Goal: Check status: Check status

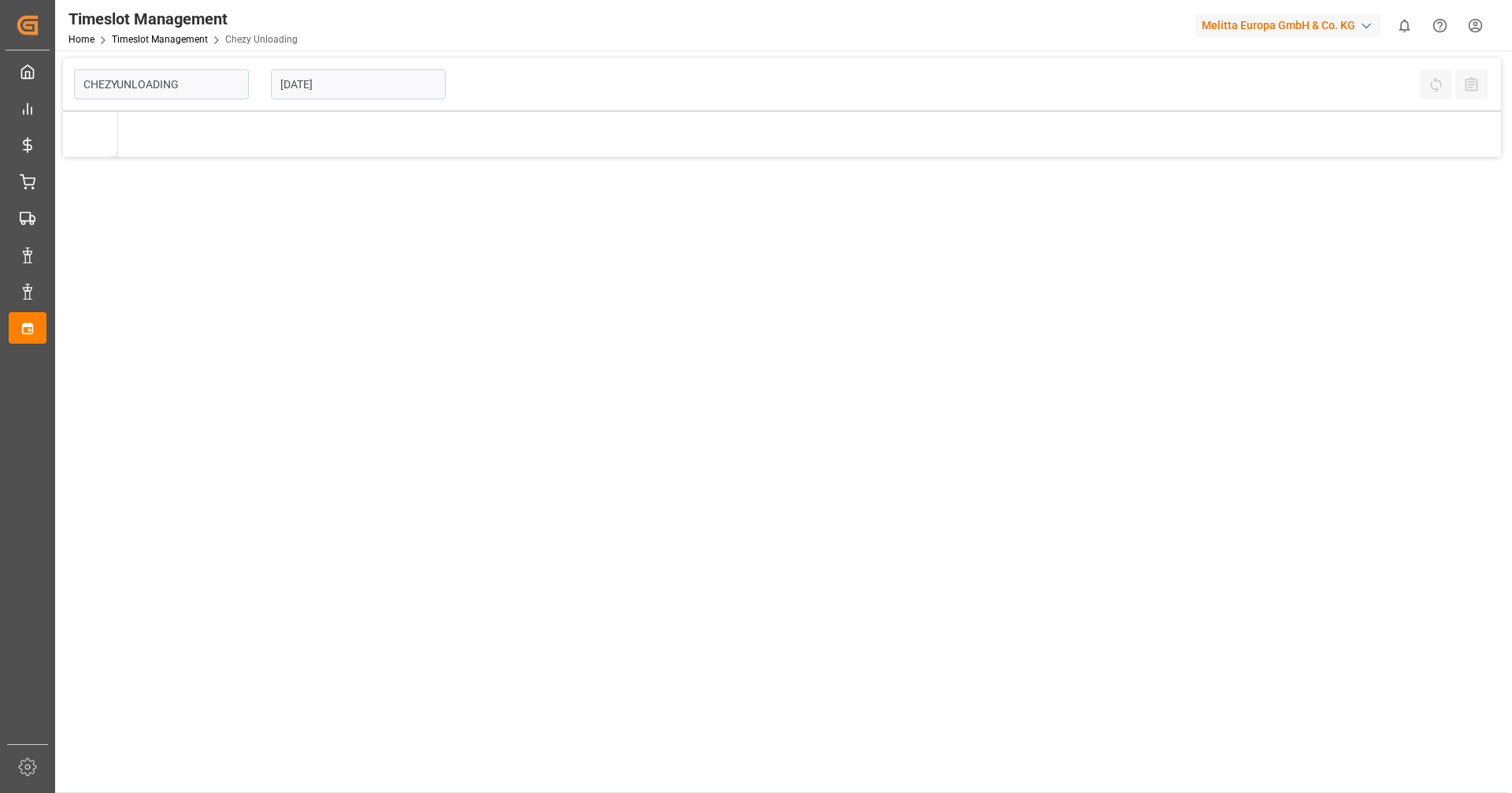
type input "Chezy Unloading"
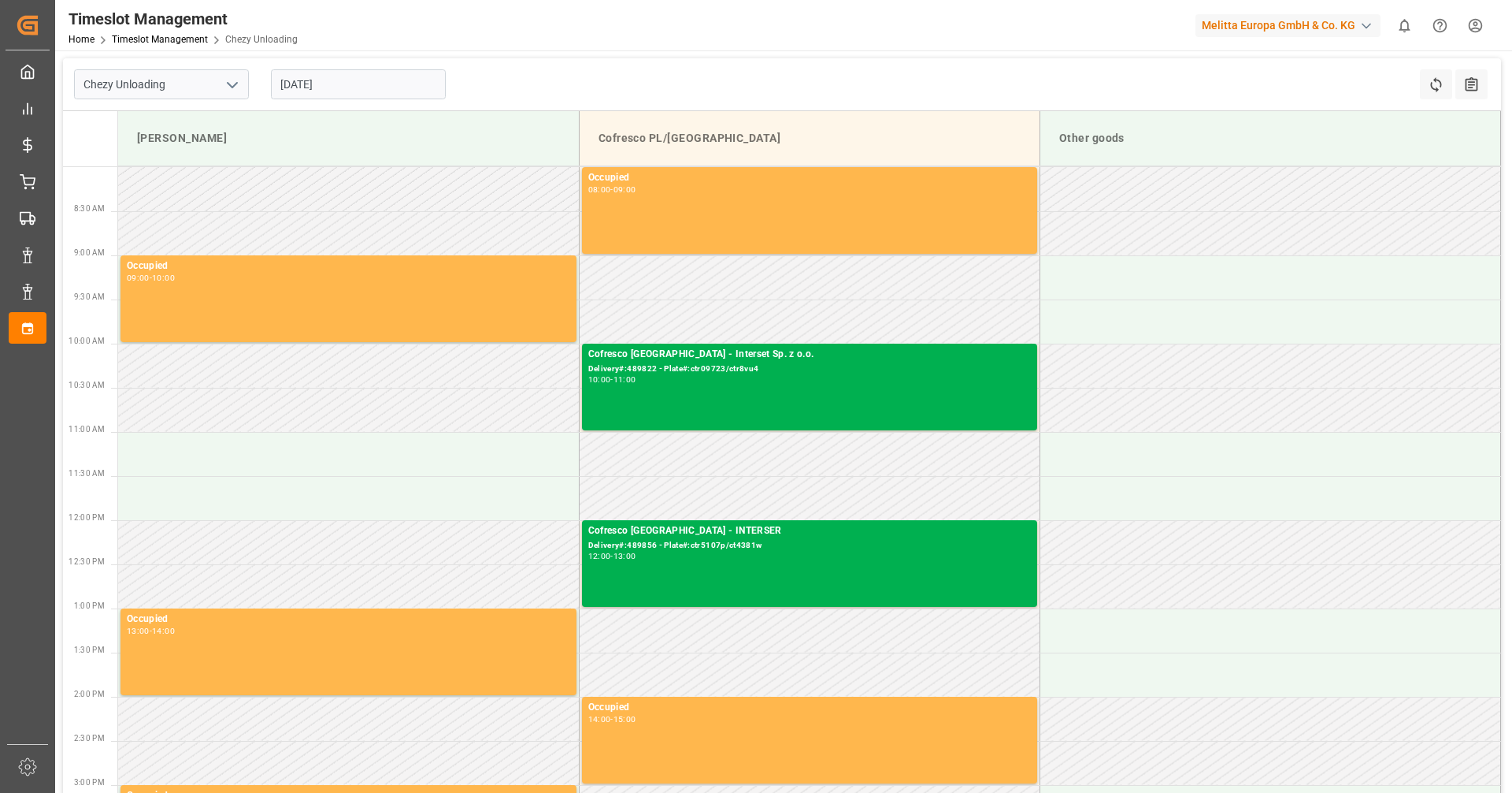
click at [352, 85] on input "[DATE]" at bounding box center [358, 84] width 174 height 30
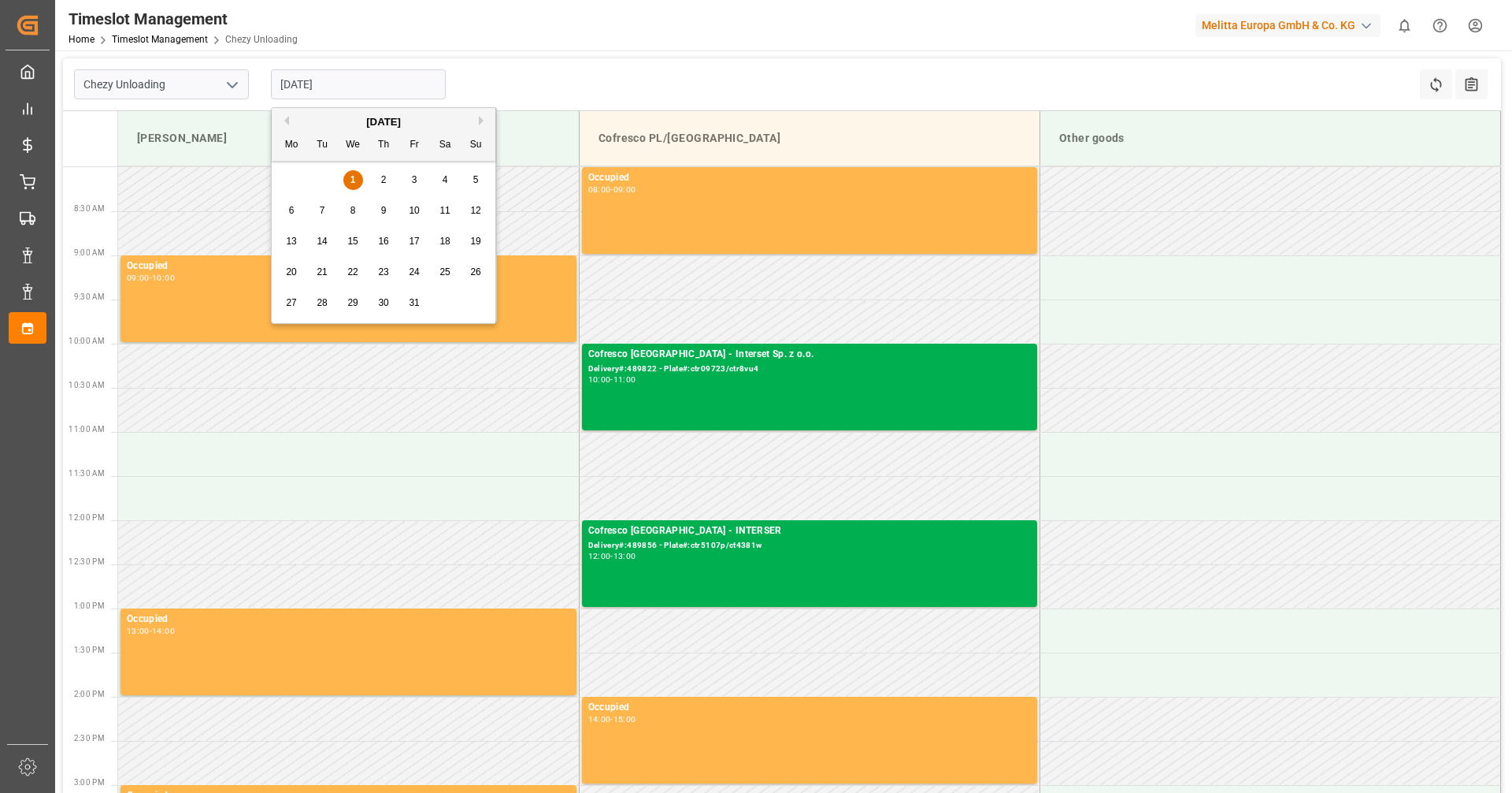
click at [355, 208] on span "8" at bounding box center [353, 210] width 5 height 11
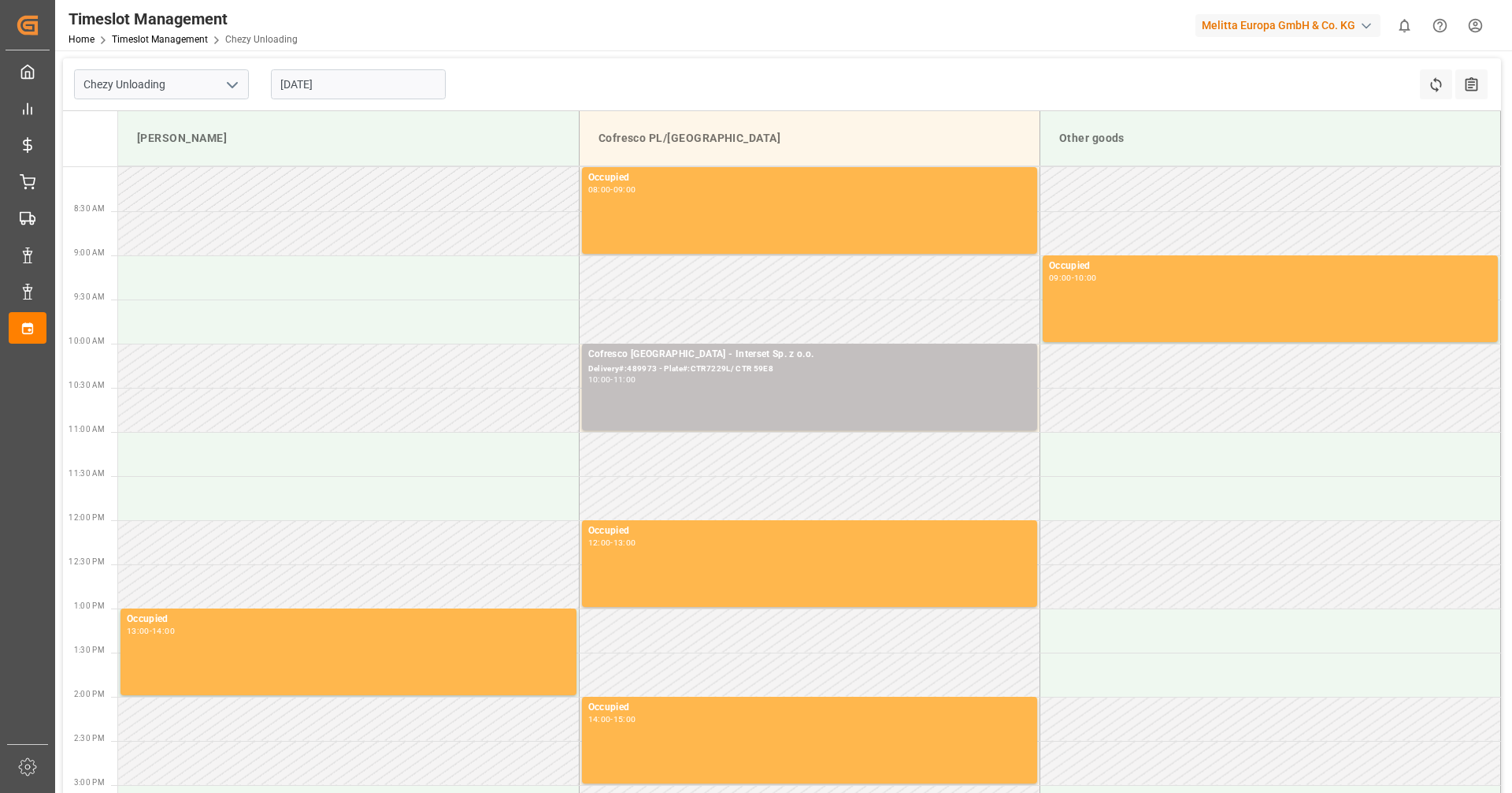
click at [332, 71] on input "[DATE]" at bounding box center [358, 84] width 174 height 30
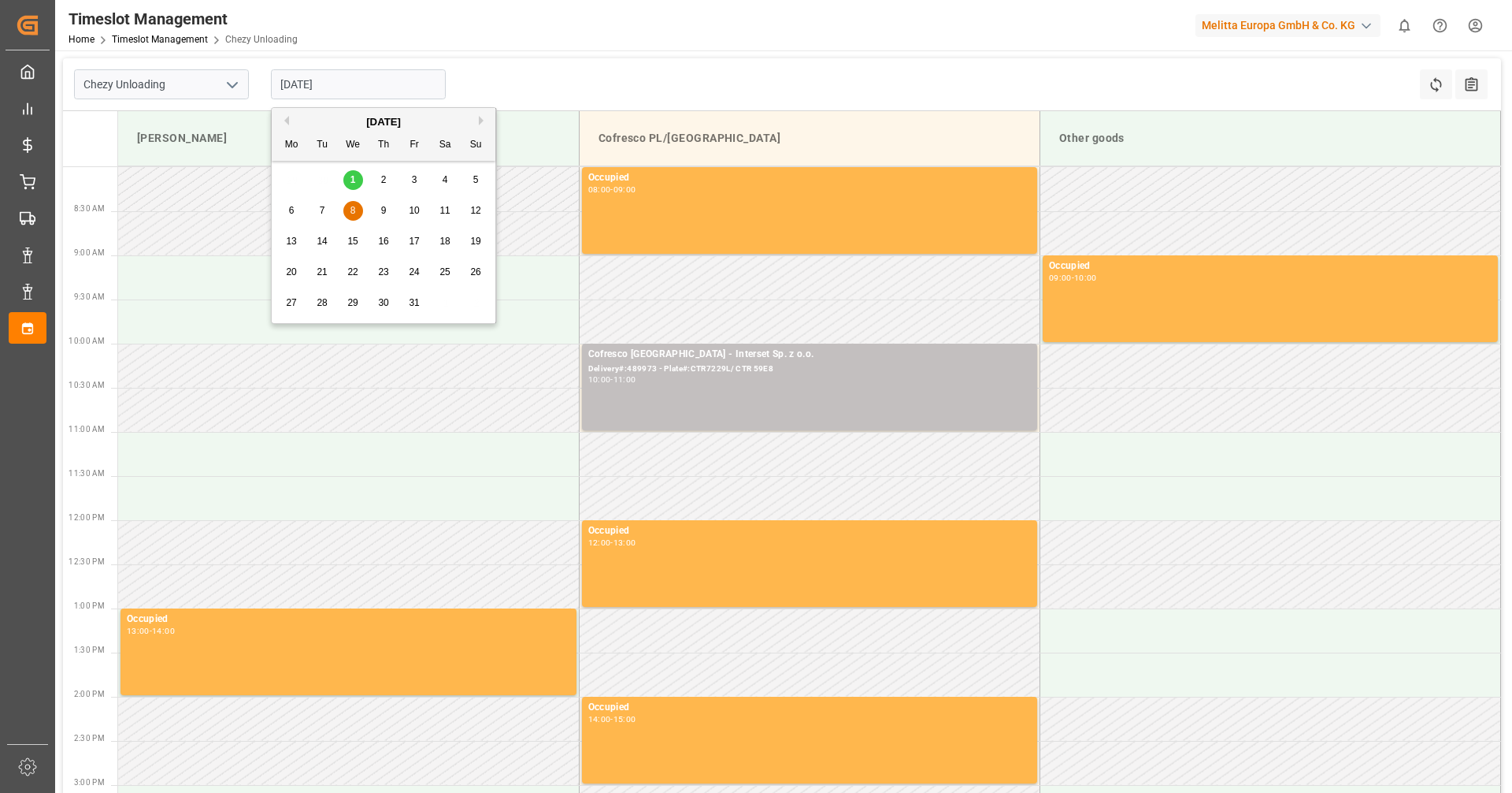
click at [382, 206] on span "9" at bounding box center [384, 210] width 5 height 11
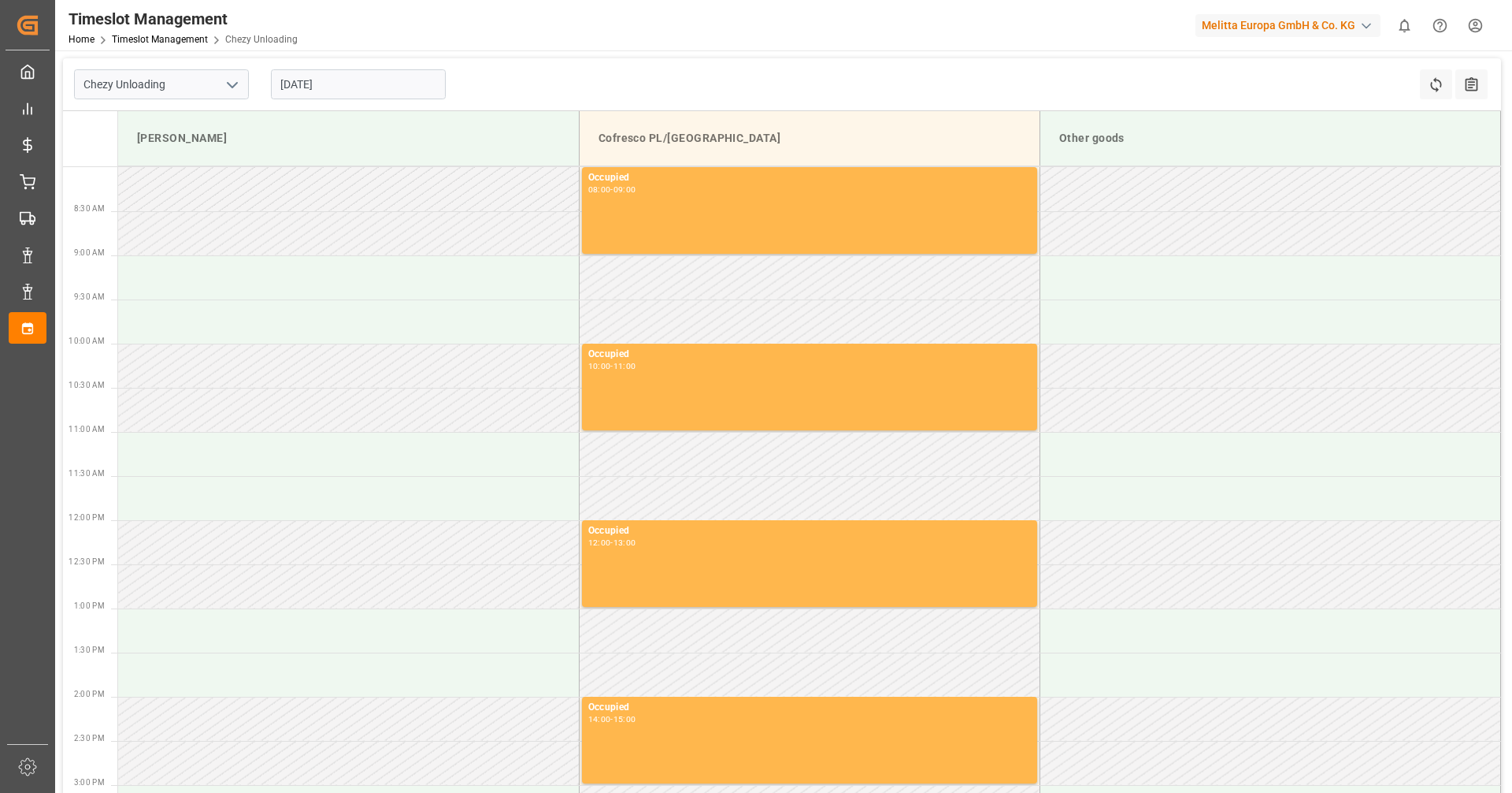
click at [316, 73] on input "[DATE]" at bounding box center [358, 84] width 174 height 30
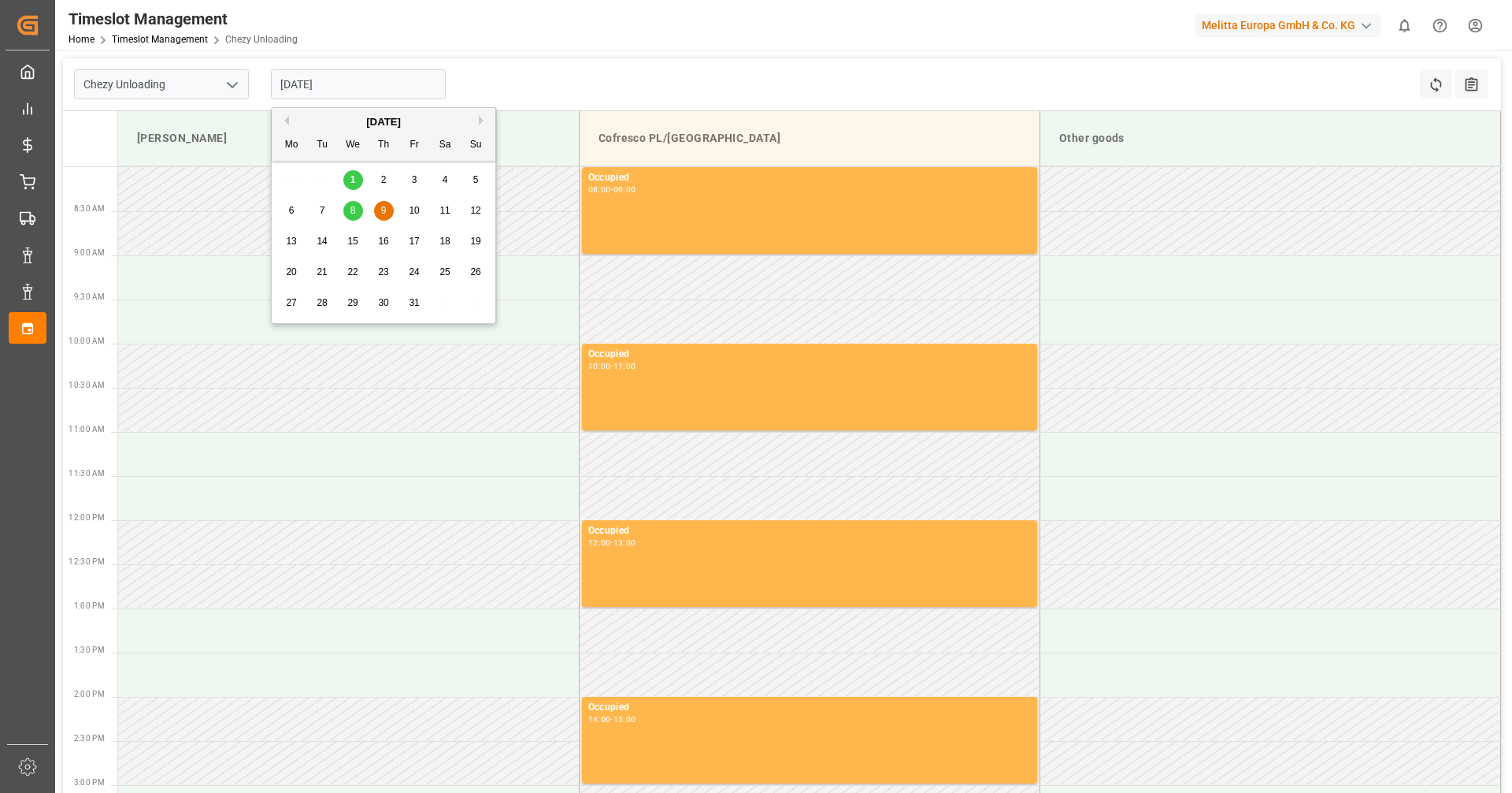
click at [348, 216] on div "8" at bounding box center [353, 212] width 20 height 19
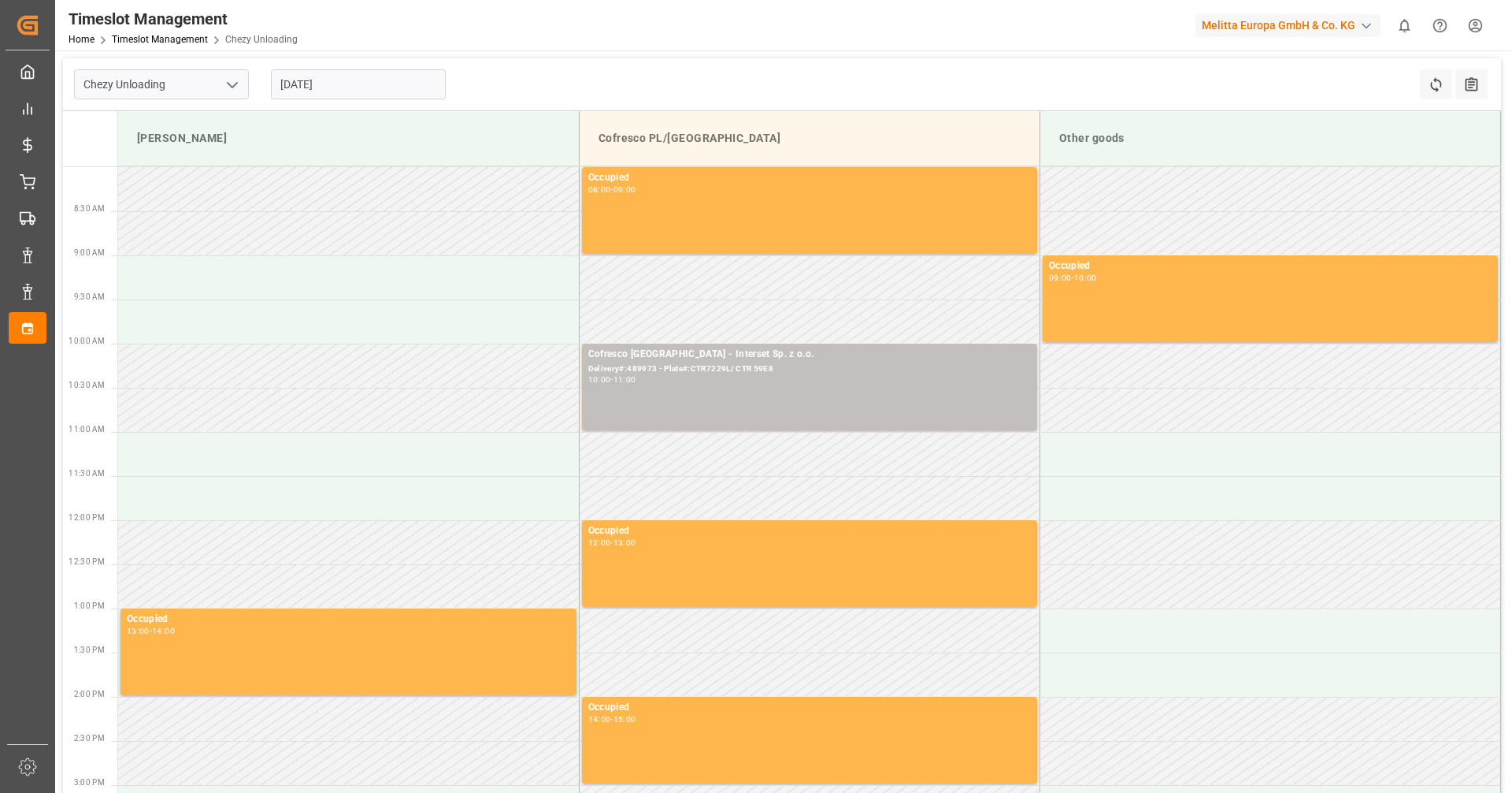
click at [316, 78] on input "[DATE]" at bounding box center [358, 84] width 174 height 30
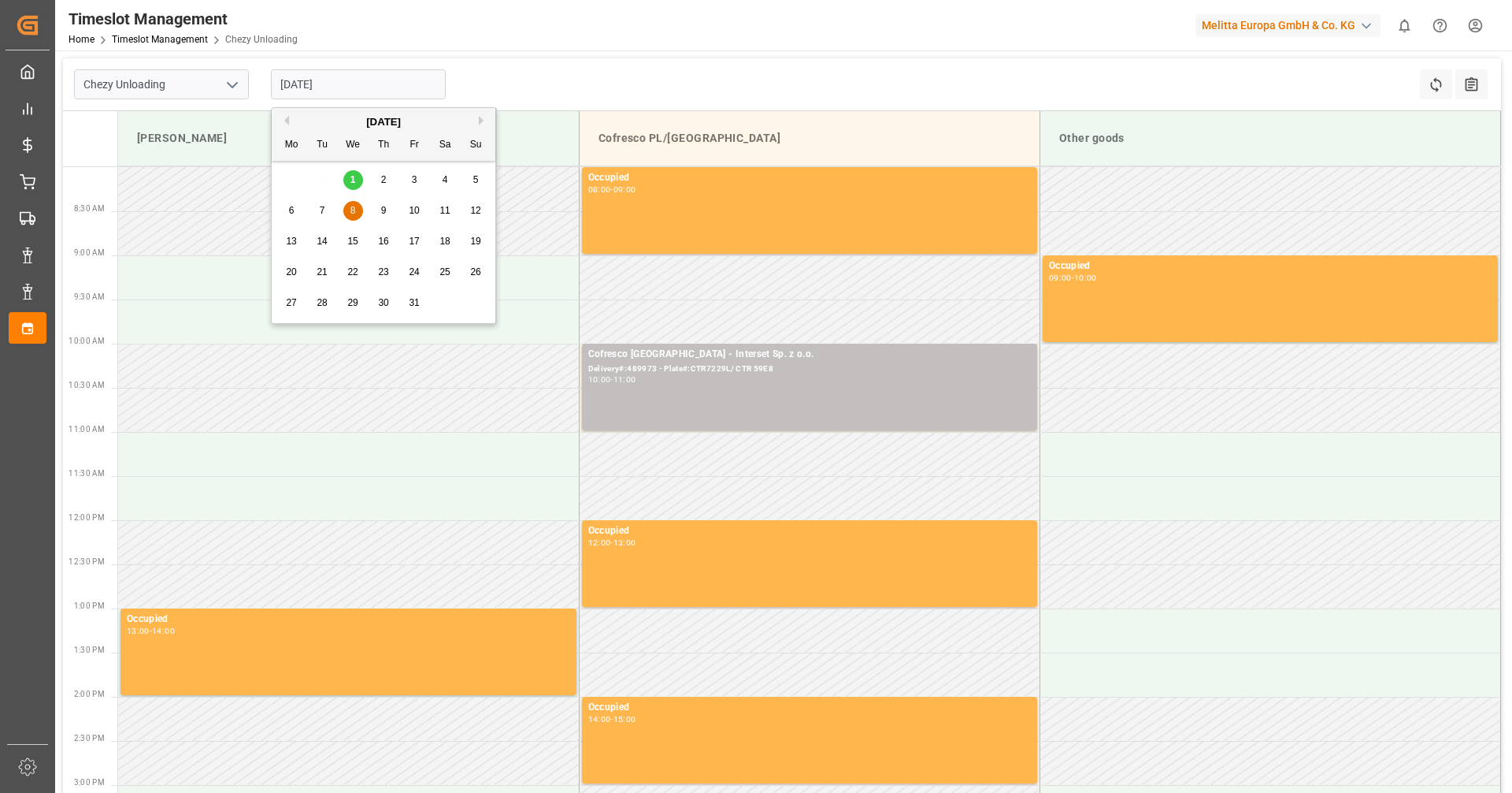
click at [353, 211] on span "8" at bounding box center [353, 210] width 5 height 11
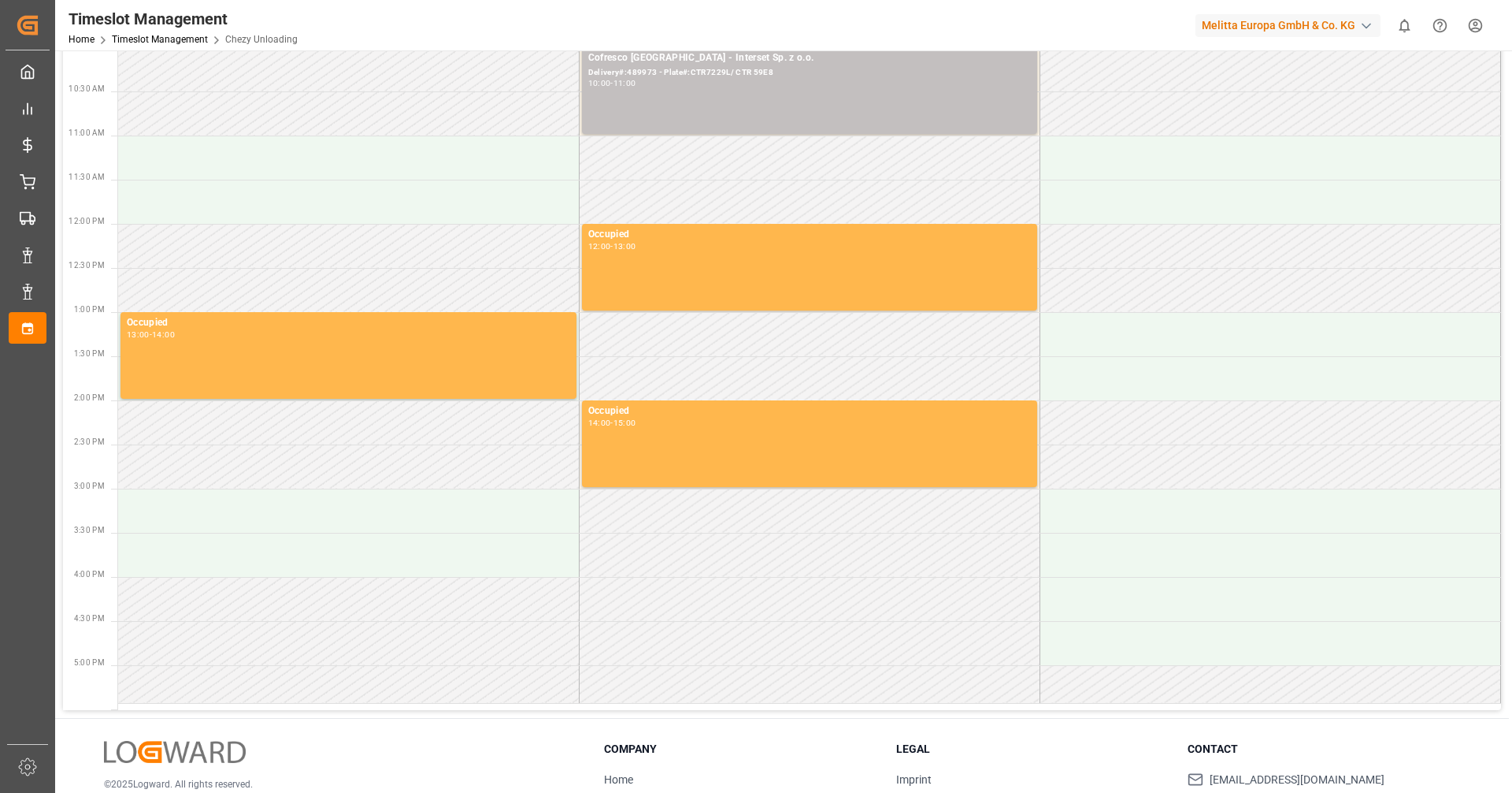
scroll to position [401, 0]
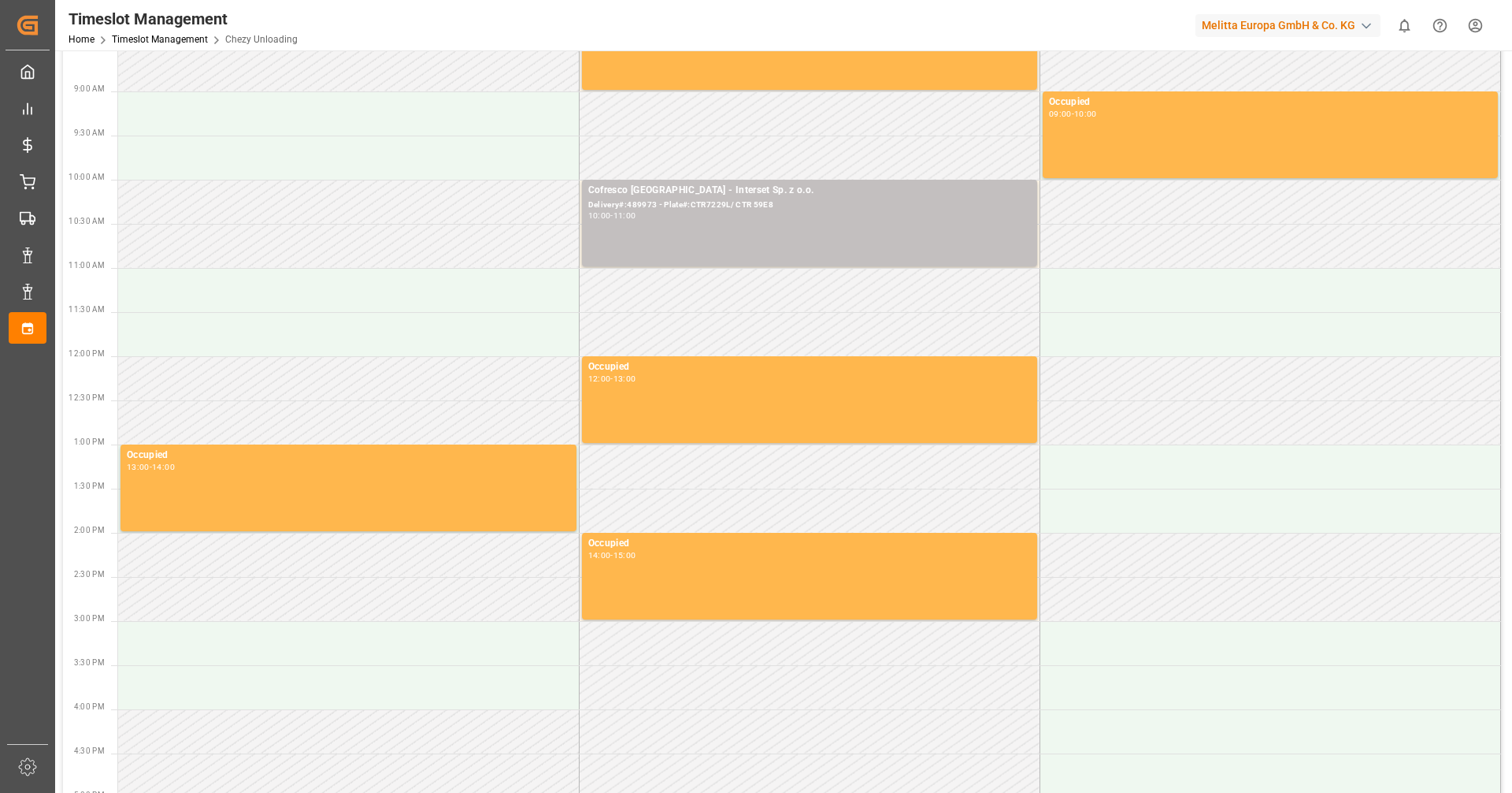
click at [681, 301] on td at bounding box center [810, 290] width 461 height 44
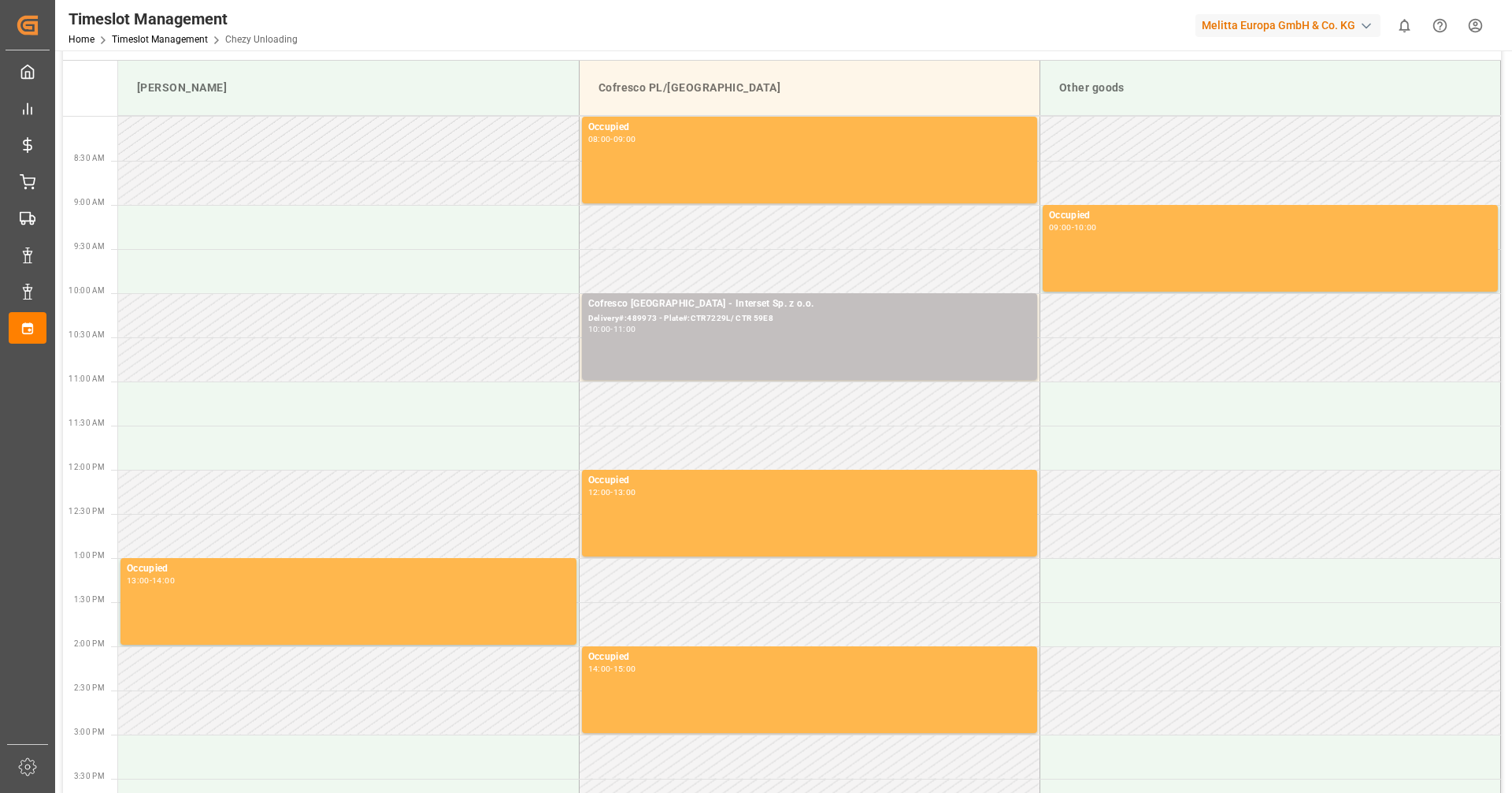
scroll to position [0, 0]
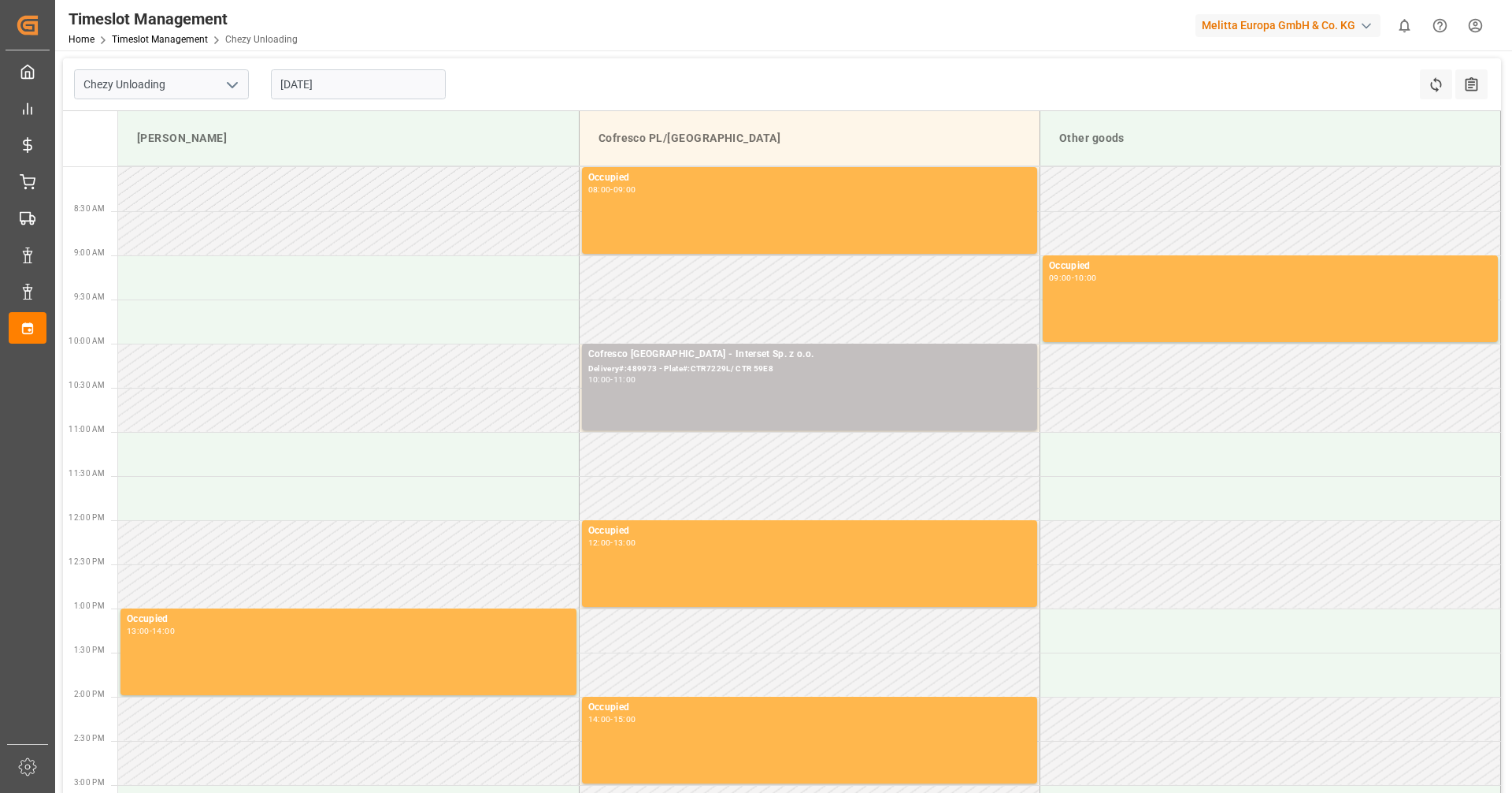
click at [305, 84] on input "[DATE]" at bounding box center [358, 84] width 174 height 30
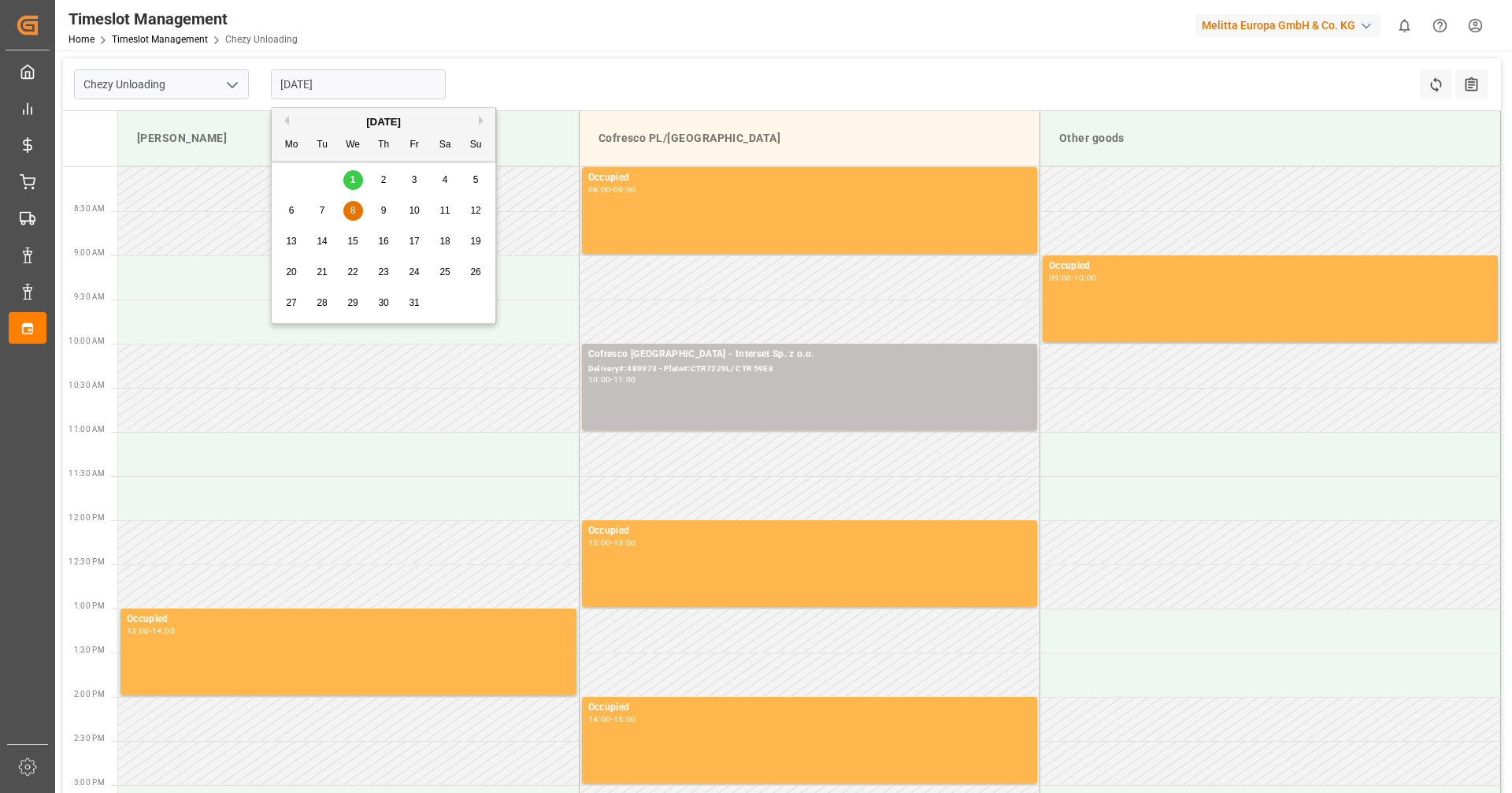
click at [382, 206] on span "9" at bounding box center [384, 210] width 5 height 11
type input "[DATE]"
